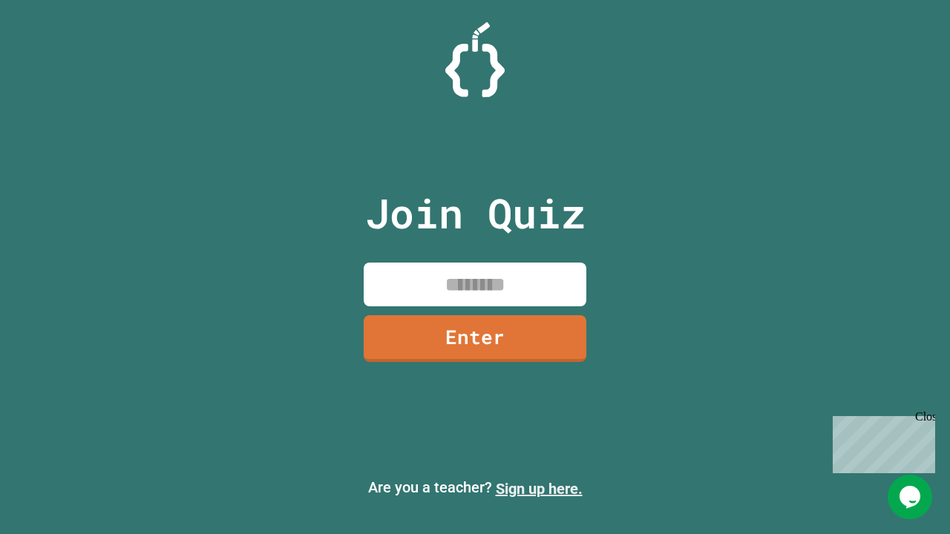
click at [539, 489] on link "Sign up here." at bounding box center [539, 489] width 87 height 18
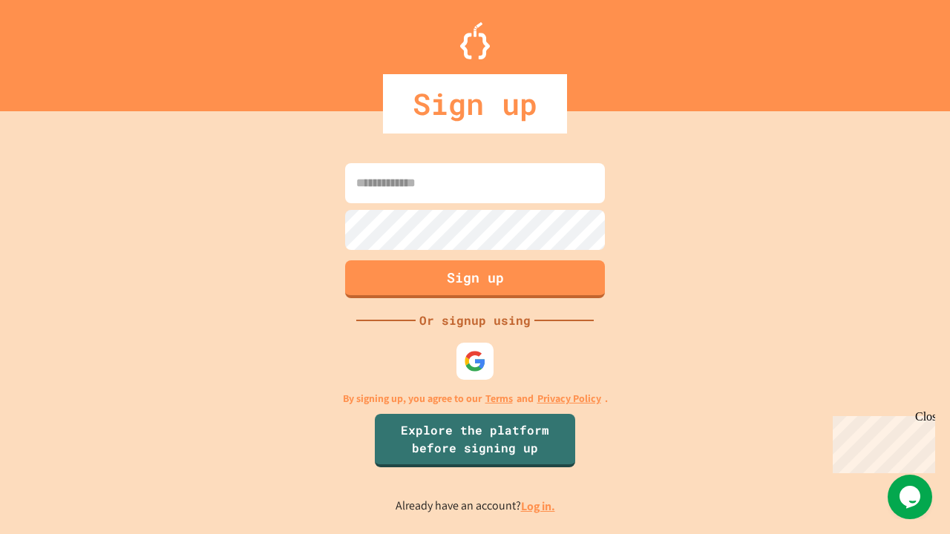
click at [539, 506] on link "Log in." at bounding box center [538, 506] width 34 height 16
